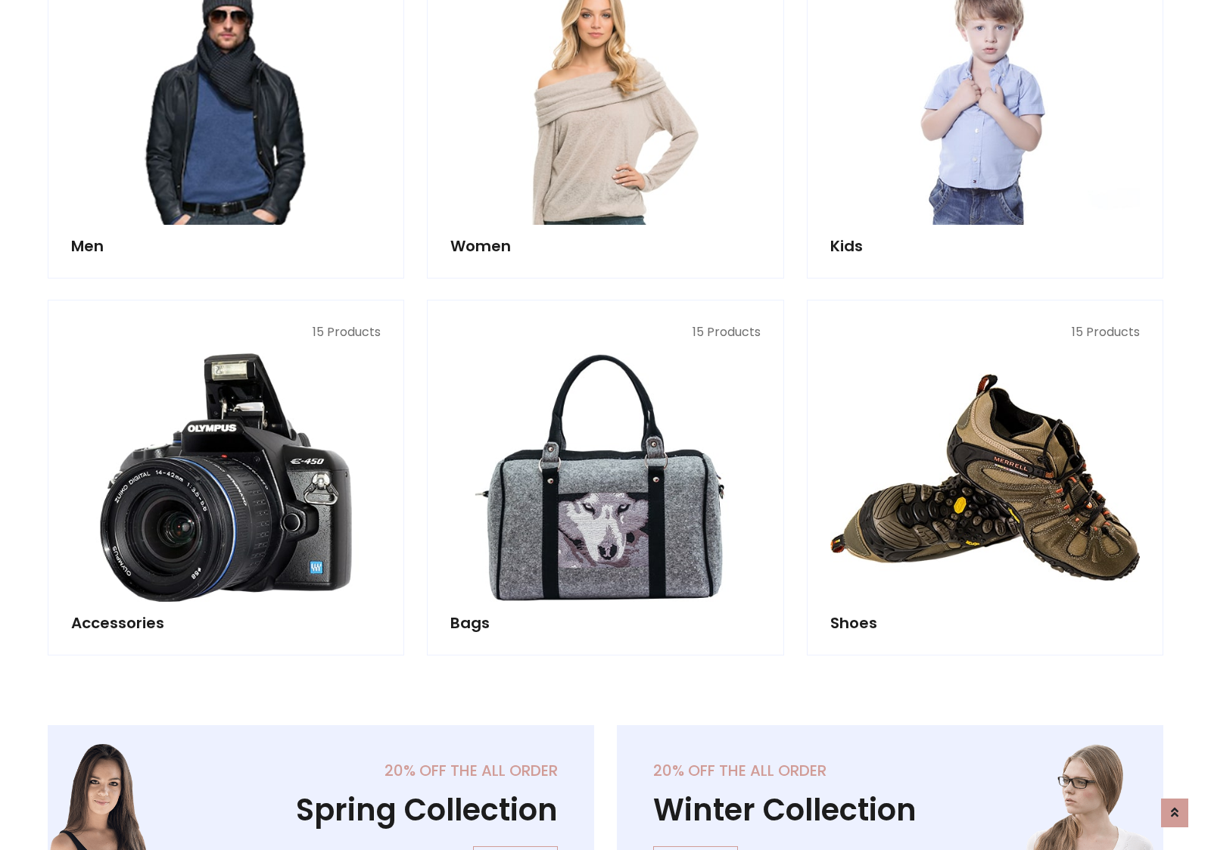
scroll to position [506, 0]
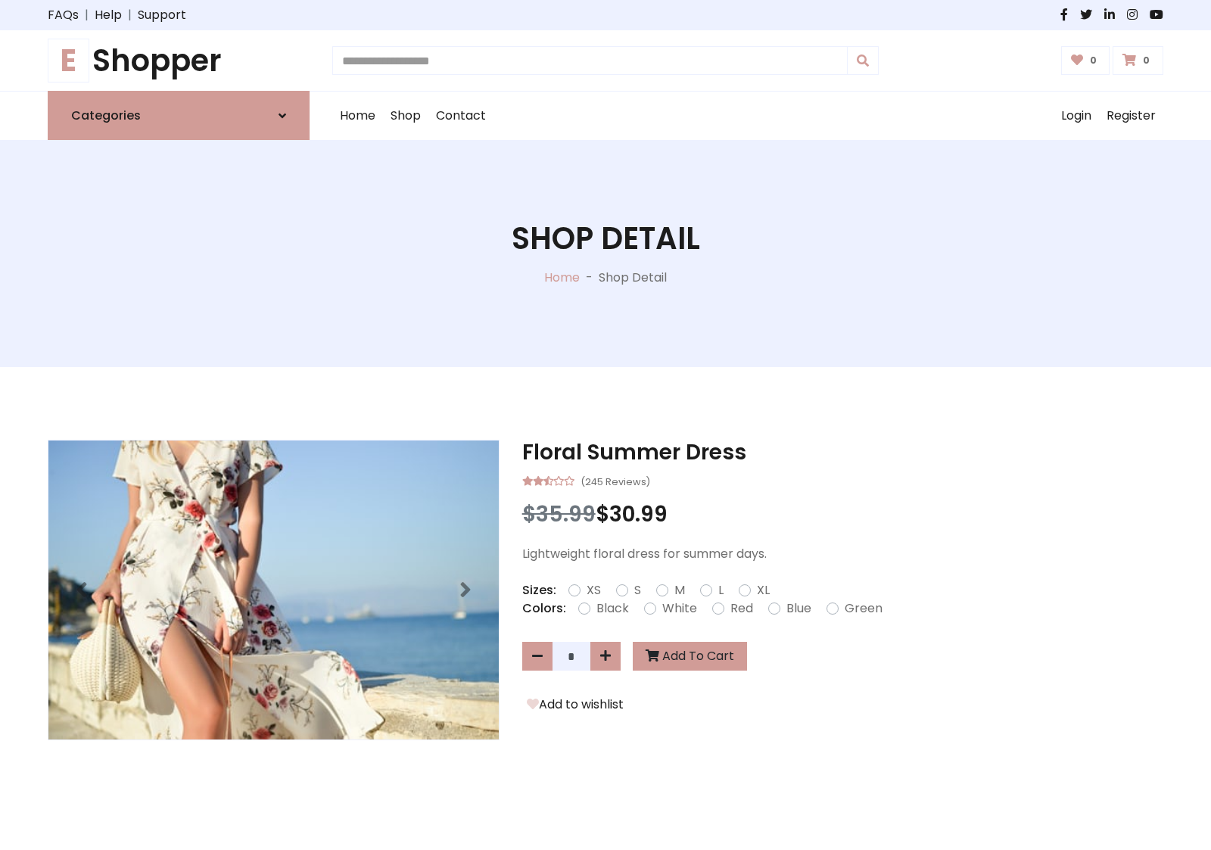
click at [179, 61] on h1 "E Shopper" at bounding box center [179, 60] width 262 height 36
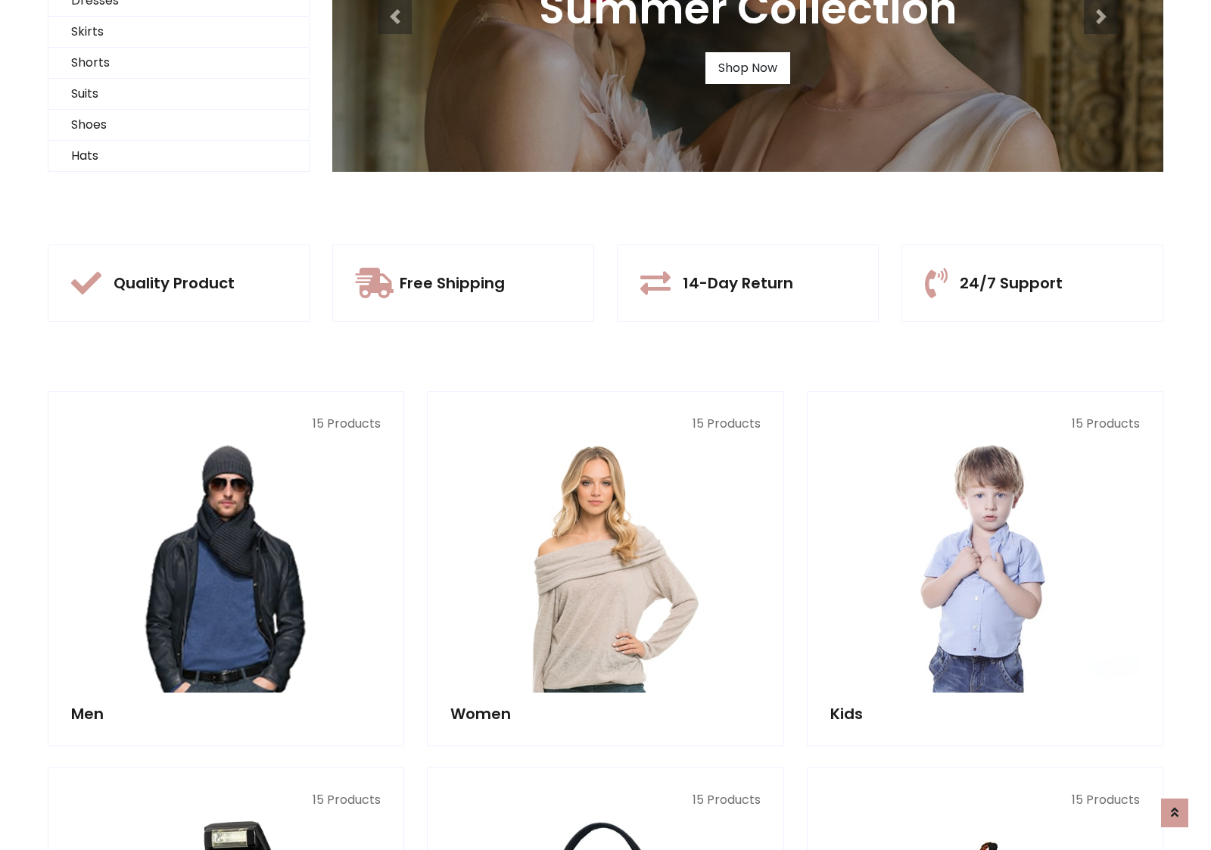
scroll to position [146, 0]
